Goal: Use online tool/utility: Utilize a website feature to perform a specific function

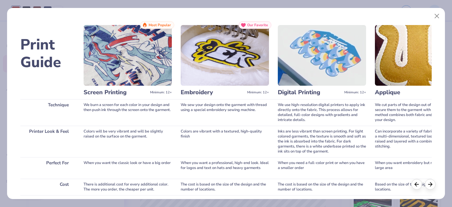
scroll to position [114, 0]
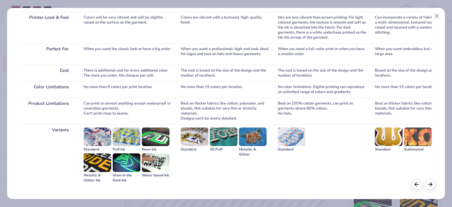
click at [214, 148] on div "3D Puff" at bounding box center [224, 149] width 28 height 5
drag, startPoint x: 239, startPoint y: 148, endPoint x: 249, endPoint y: 157, distance: 13.8
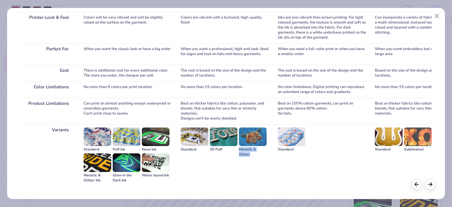
click at [249, 157] on div "Standard 3D Puff Metallic & Glitter" at bounding box center [225, 154] width 88 height 61
copy div "Metallic & Glitter"
click at [256, 134] on img at bounding box center [253, 136] width 28 height 19
click at [254, 154] on div "Metallic & Glitter" at bounding box center [253, 152] width 28 height 10
click at [249, 135] on img at bounding box center [253, 136] width 28 height 19
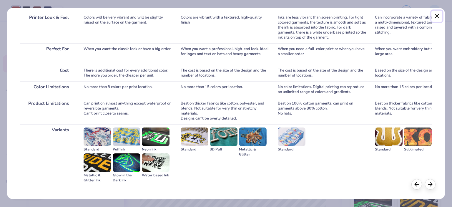
click at [435, 18] on button "Close" at bounding box center [436, 16] width 11 height 11
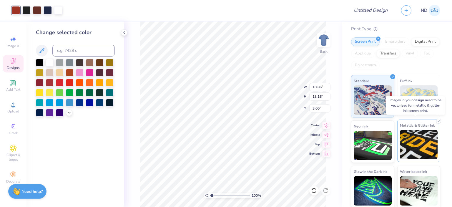
scroll to position [64, 0]
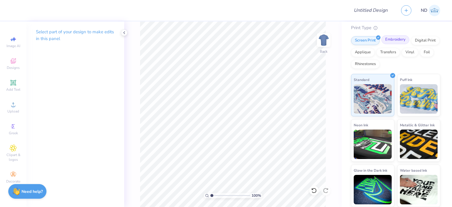
click at [392, 37] on div "Embroidery" at bounding box center [395, 39] width 28 height 9
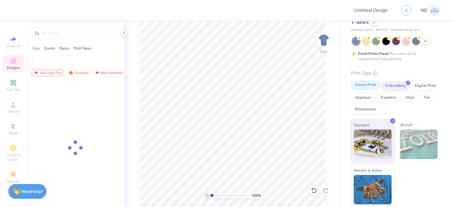
scroll to position [18, 0]
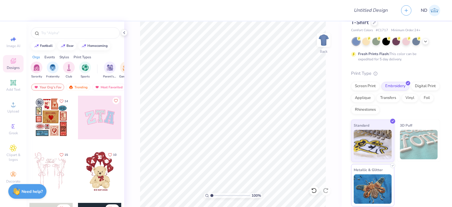
click at [370, 185] on img at bounding box center [373, 188] width 38 height 29
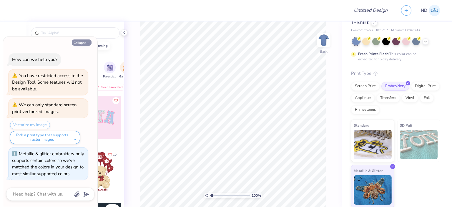
click at [89, 41] on icon "button" at bounding box center [88, 43] width 4 height 4
type textarea "x"
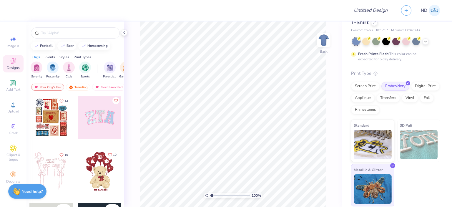
click at [364, 186] on img at bounding box center [373, 188] width 38 height 29
click at [369, 168] on span "Metallic & Glitter" at bounding box center [368, 169] width 29 height 6
drag, startPoint x: 369, startPoint y: 168, endPoint x: 376, endPoint y: 175, distance: 9.6
click at [376, 175] on img at bounding box center [373, 188] width 38 height 29
click at [377, 168] on span "Metallic & Glitter" at bounding box center [368, 169] width 29 height 6
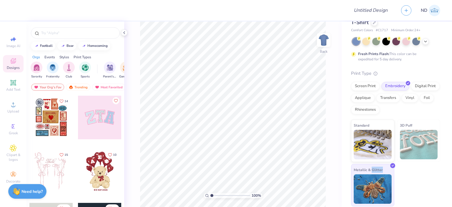
click at [377, 168] on span "Metallic & Glitter" at bounding box center [368, 169] width 29 height 6
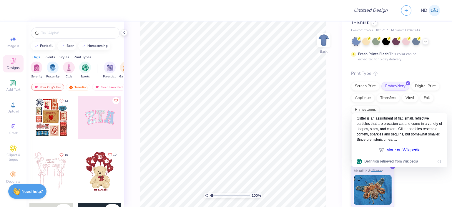
click at [403, 175] on div "Standard 3D Puff Metallic & Glitter" at bounding box center [395, 163] width 89 height 88
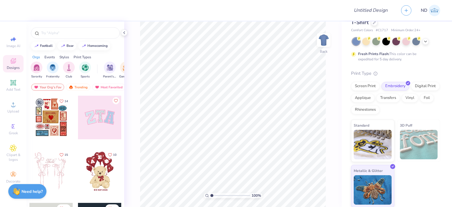
scroll to position [0, 0]
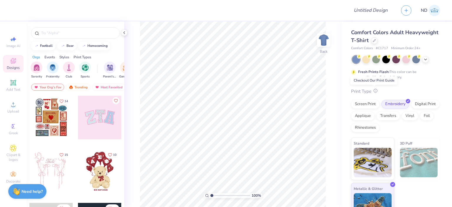
click at [375, 90] on icon at bounding box center [375, 91] width 4 height 4
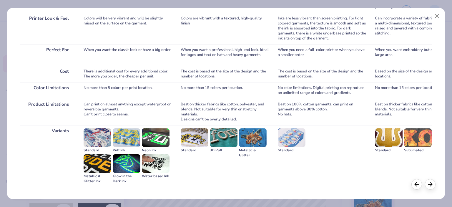
scroll to position [114, 0]
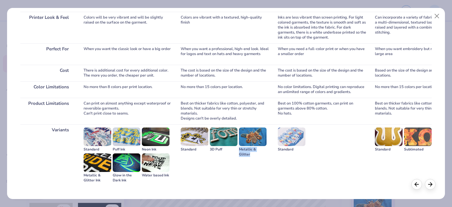
drag, startPoint x: 239, startPoint y: 150, endPoint x: 252, endPoint y: 155, distance: 13.1
click at [252, 155] on div "Metallic & Glitter" at bounding box center [253, 152] width 28 height 10
copy div "Metallic & Glitter"
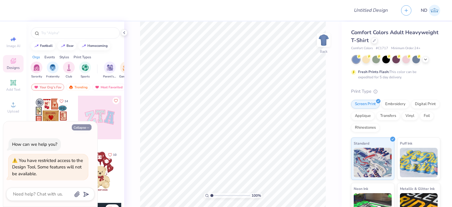
click at [79, 127] on button "Collapse" at bounding box center [82, 127] width 20 height 6
type textarea "x"
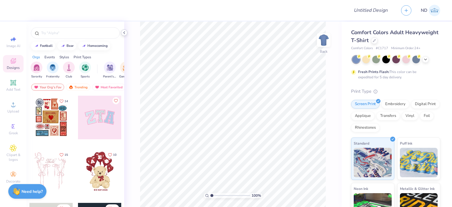
click at [125, 30] on div at bounding box center [124, 32] width 6 height 6
